Goal: Task Accomplishment & Management: Manage account settings

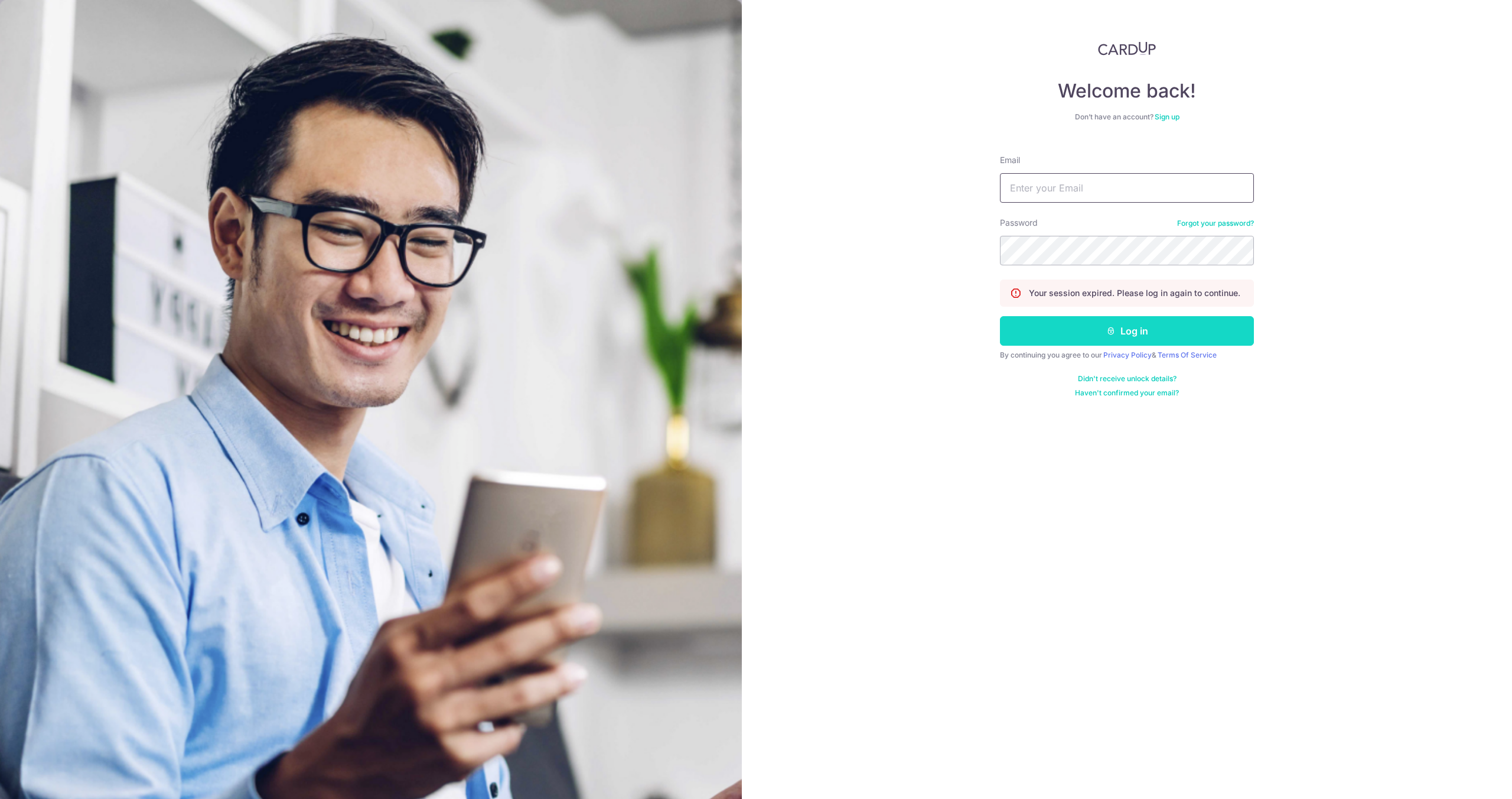
type input "[EMAIL_ADDRESS][DOMAIN_NAME]"
click at [1079, 324] on button "Log in" at bounding box center [1127, 330] width 254 height 30
